Goal: Task Accomplishment & Management: Complete application form

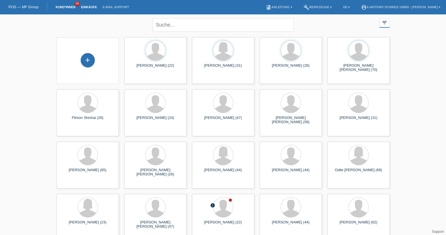
click at [93, 6] on link "Einkäufe" at bounding box center [88, 6] width 21 height 3
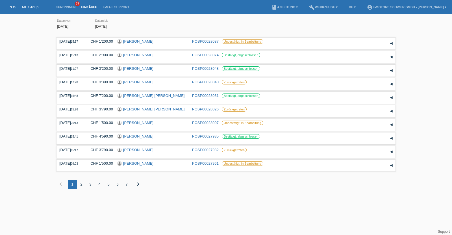
click at [66, 4] on li "Kund*innen 59" at bounding box center [65, 7] width 25 height 14
click at [66, 5] on link "Kund*innen" at bounding box center [65, 6] width 25 height 3
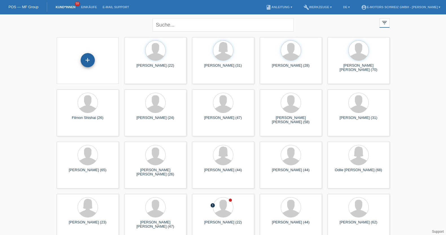
click at [84, 60] on div "+" at bounding box center [88, 60] width 14 height 14
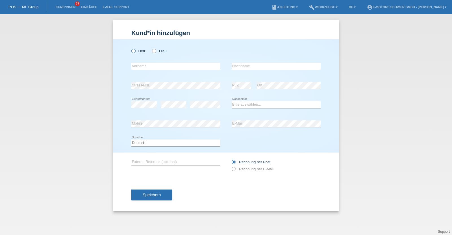
click at [136, 50] on label "Herr" at bounding box center [138, 51] width 14 height 4
click at [135, 50] on input "Herr" at bounding box center [133, 51] width 4 height 4
radio input "true"
click at [157, 53] on div "Herr Frau" at bounding box center [175, 51] width 89 height 12
click at [156, 49] on label "Frau" at bounding box center [159, 51] width 14 height 4
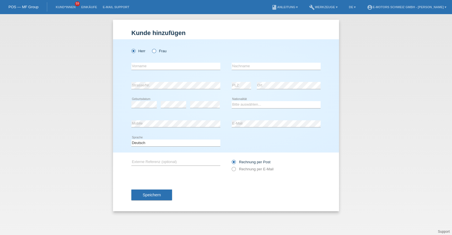
click at [156, 49] on input "Frau" at bounding box center [154, 51] width 4 height 4
radio input "true"
click at [164, 64] on input "text" at bounding box center [175, 66] width 89 height 7
type input "Valentina Daniela"
click at [262, 65] on input "text" at bounding box center [276, 66] width 89 height 7
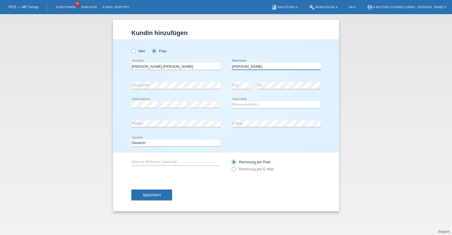
type input "Rubio Guerra"
click at [252, 107] on select "Bitte auswählen... Schweiz Deutschland Liechtenstein Österreich ------------ Af…" at bounding box center [276, 104] width 89 height 7
select select "CH"
click at [232, 101] on select "Bitte auswählen... Schweiz Deutschland Liechtenstein Österreich ------------ Af…" at bounding box center [276, 104] width 89 height 7
click at [138, 110] on div "error Geburtsdatum" at bounding box center [143, 104] width 25 height 19
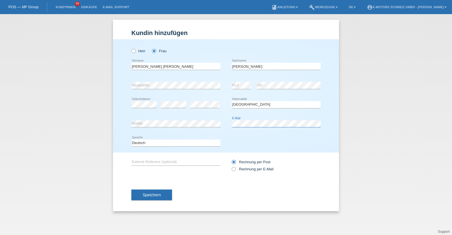
click at [221, 120] on div "error Mobile error E-Mail" at bounding box center [225, 123] width 189 height 19
click at [155, 195] on span "Speichern" at bounding box center [152, 195] width 18 height 5
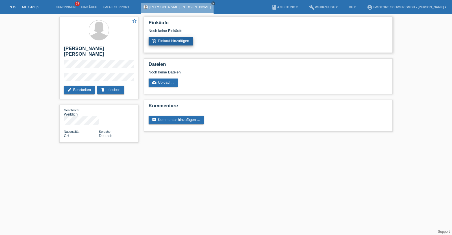
click at [164, 42] on link "add_shopping_cart Einkauf hinzufügen" at bounding box center [171, 41] width 45 height 8
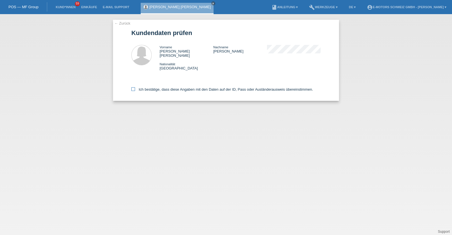
click at [176, 87] on label "Ich bestätige, dass diese Angaben mit den Daten auf der ID, Pass oder Ausländer…" at bounding box center [222, 89] width 182 height 4
click at [135, 87] on input "Ich bestätige, dass diese Angaben mit den Daten auf der ID, Pass oder Ausländer…" at bounding box center [133, 89] width 4 height 4
checkbox input "true"
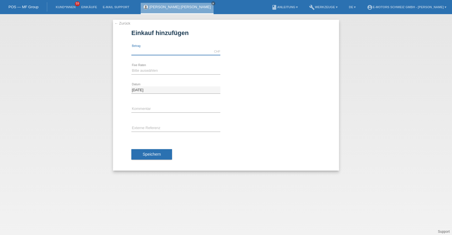
click at [161, 51] on input "text" at bounding box center [175, 51] width 89 height 7
type input "3790.00"
click at [155, 66] on div "Bitte auswählen 12 Raten 24 Raten 36 Raten 48 Raten error Fixe Raten" at bounding box center [175, 70] width 89 height 19
click at [155, 72] on select "Bitte auswählen 12 Raten 24 Raten 36 Raten 48 Raten" at bounding box center [175, 70] width 89 height 7
select select "214"
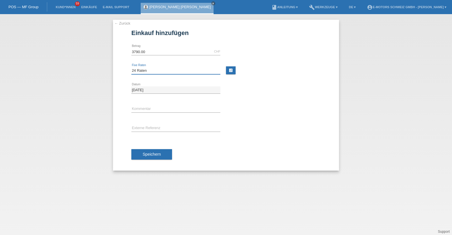
click at [131, 67] on select "Bitte auswählen 12 Raten 24 Raten 36 Raten 48 Raten" at bounding box center [175, 70] width 89 height 7
click at [154, 106] on input "text" at bounding box center [175, 109] width 89 height 7
type input "KENAN"
click at [159, 153] on span "Speichern" at bounding box center [152, 154] width 18 height 5
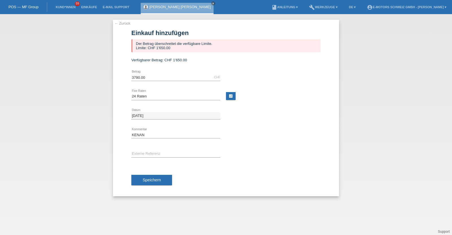
click at [163, 6] on link "[PERSON_NAME] [PERSON_NAME]" at bounding box center [179, 7] width 61 height 4
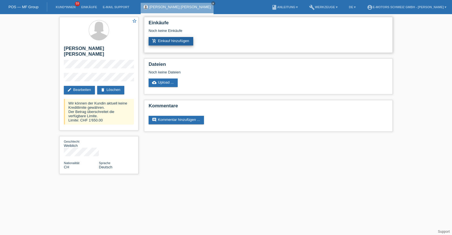
click at [177, 42] on link "add_shopping_cart Einkauf hinzufügen" at bounding box center [171, 41] width 45 height 8
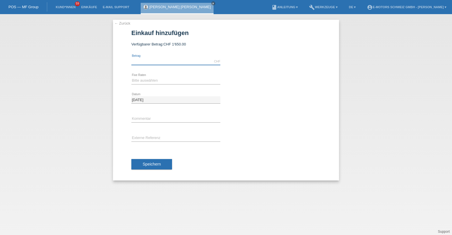
click at [177, 64] on input "text" at bounding box center [175, 61] width 89 height 7
type input "1700.00"
click at [149, 80] on select "Bitte auswählen 12 Raten 24 Raten 36 Raten 48 Raten" at bounding box center [175, 80] width 89 height 7
select select "214"
click at [131, 77] on select "Bitte auswählen 12 Raten 24 Raten 36 Raten 48 Raten" at bounding box center [175, 80] width 89 height 7
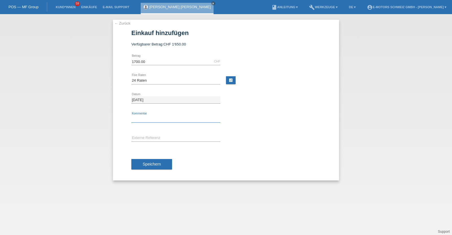
click at [155, 117] on input "text" at bounding box center [175, 118] width 89 height 7
type input "KENAN"
click at [162, 162] on button "Speichern" at bounding box center [151, 164] width 41 height 11
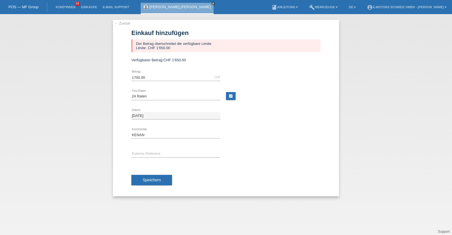
click at [169, 6] on link "[PERSON_NAME] [PERSON_NAME]" at bounding box center [179, 7] width 61 height 4
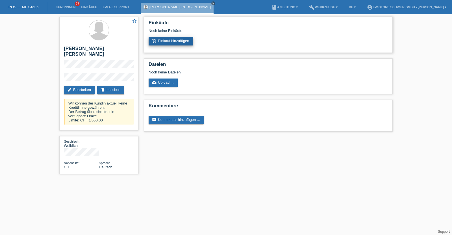
click at [170, 40] on link "add_shopping_cart Einkauf hinzufügen" at bounding box center [171, 41] width 45 height 8
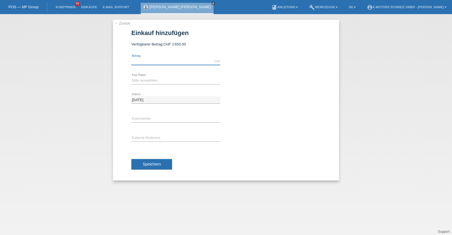
click at [176, 61] on input "text" at bounding box center [175, 61] width 89 height 7
type input "1650.00"
click at [155, 80] on select "Bitte auswählen 12 Raten 24 Raten 36 Raten 48 Raten" at bounding box center [175, 80] width 89 height 7
select select "214"
click at [131, 77] on select "Bitte auswählen 12 Raten 24 Raten 36 Raten 48 Raten" at bounding box center [175, 80] width 89 height 7
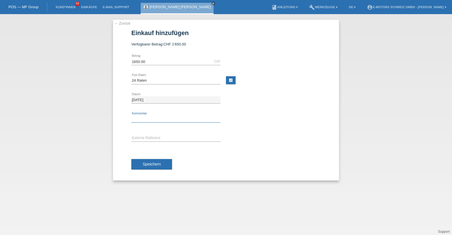
click at [149, 118] on input "text" at bounding box center [175, 118] width 89 height 7
type input "KENAN"
click at [161, 165] on button "Speichern" at bounding box center [151, 164] width 41 height 11
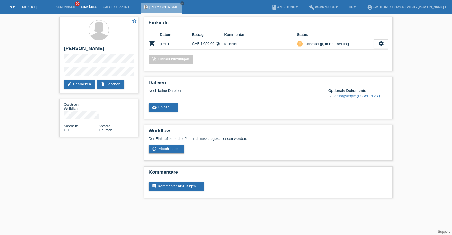
click at [87, 6] on link "Einkäufe" at bounding box center [88, 6] width 21 height 3
